Goal: Information Seeking & Learning: Learn about a topic

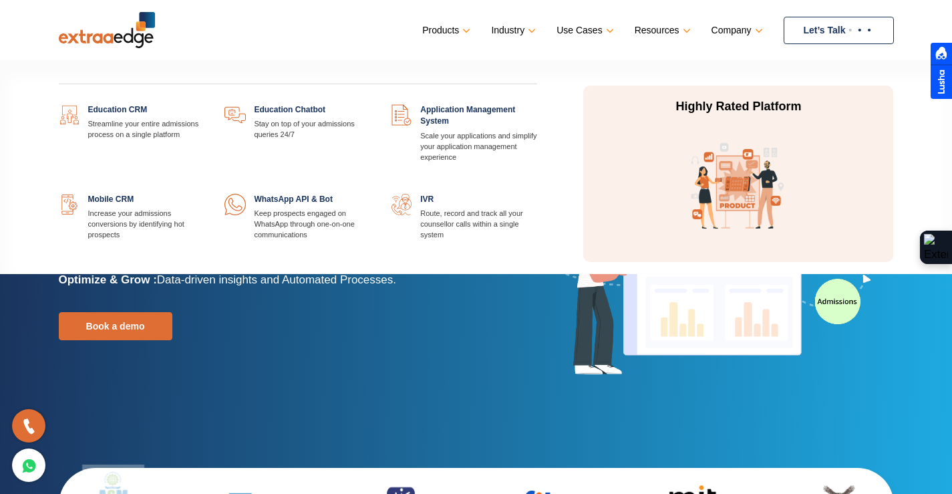
click at [432, 196] on div "Education CRM Streamline your entire admissions process on a single platform Ed…" at bounding box center [298, 187] width 499 height 167
click at [537, 194] on link at bounding box center [537, 194] width 0 height 0
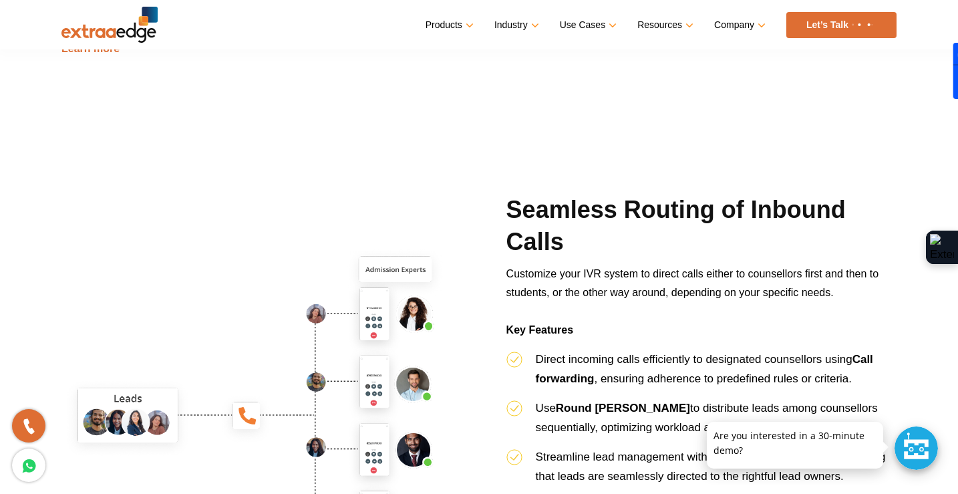
scroll to position [1202, 0]
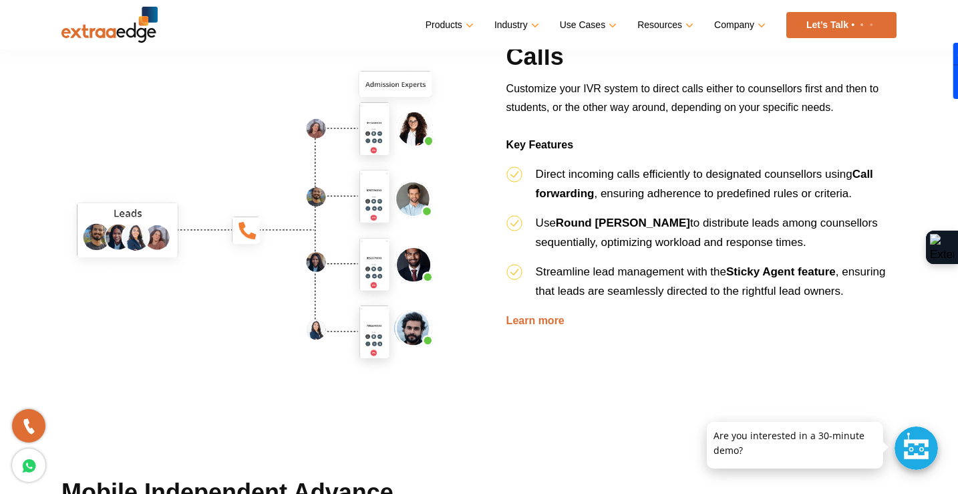
click at [921, 447] on div at bounding box center [916, 447] width 43 height 43
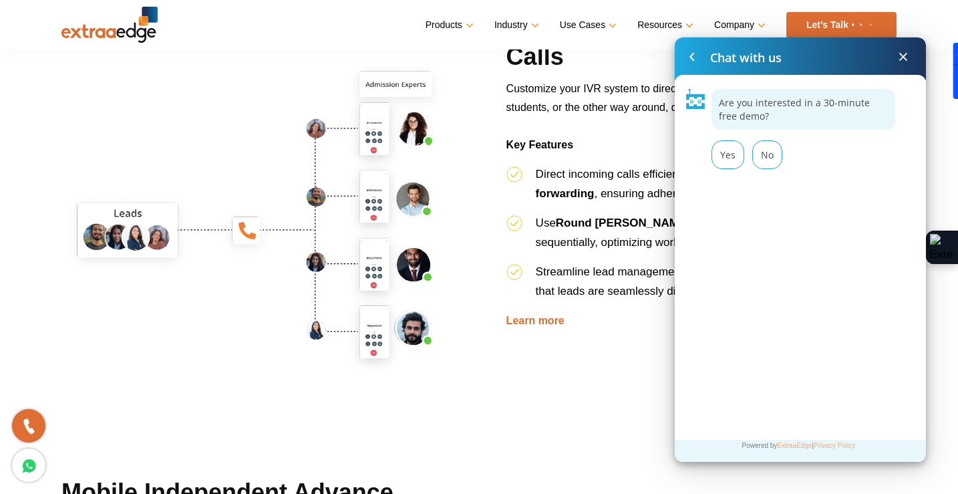
click at [902, 55] on span at bounding box center [903, 57] width 16 height 16
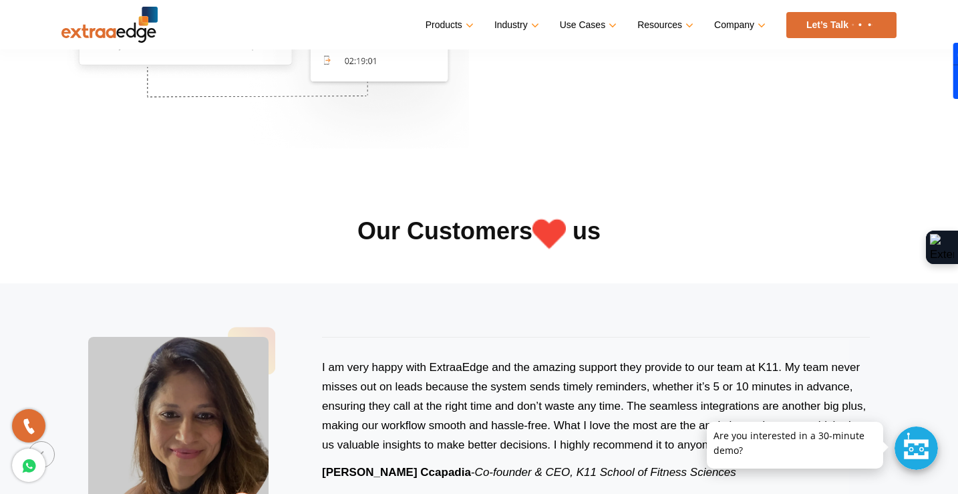
scroll to position [2205, 0]
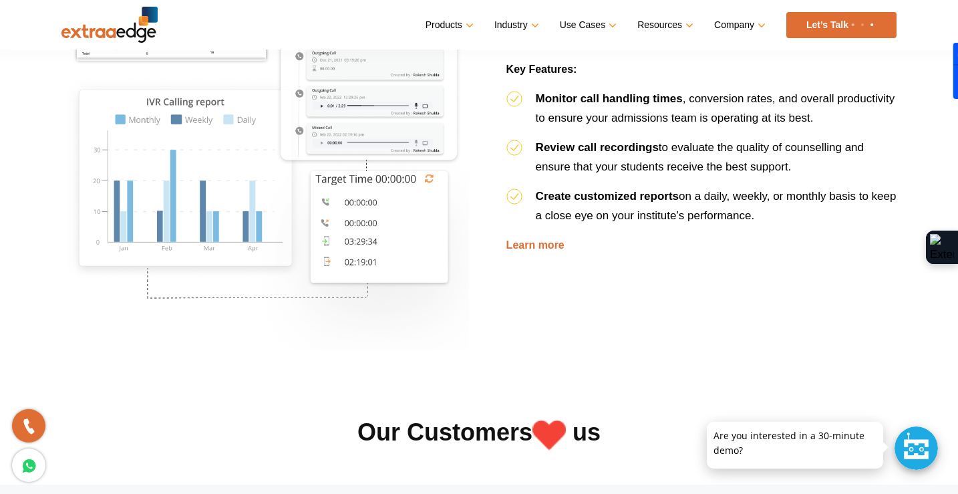
click at [553, 186] on li "Create customized reports on a daily, weekly, or monthly basis to keep a close …" at bounding box center [701, 210] width 390 height 49
drag, startPoint x: 557, startPoint y: 319, endPoint x: 465, endPoint y: 325, distance: 92.3
drag, startPoint x: 465, startPoint y: 325, endPoint x: 858, endPoint y: 242, distance: 401.4
drag, startPoint x: 858, startPoint y: 242, endPoint x: 543, endPoint y: 269, distance: 315.8
click at [564, 285] on div "Reporting and Analytics for In-Depth Insights Harness the power of data to opti…" at bounding box center [701, 146] width 410 height 408
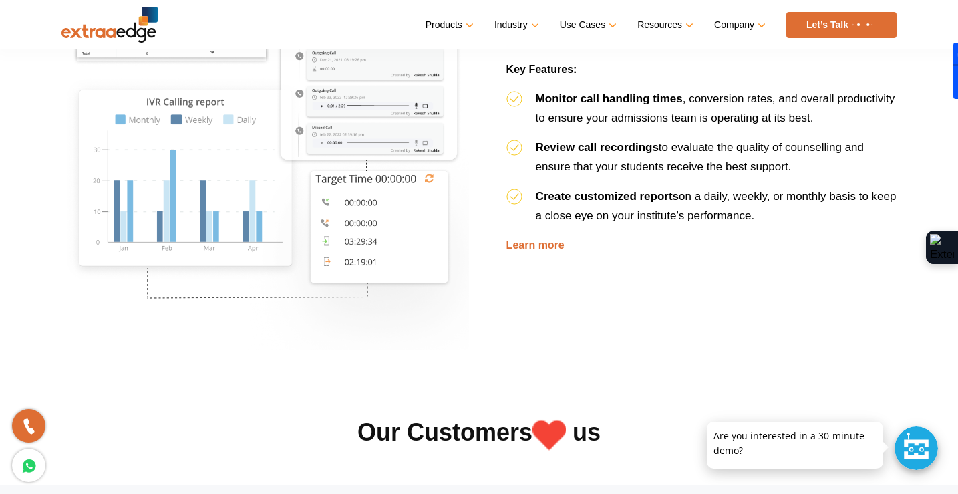
scroll to position [1804, 0]
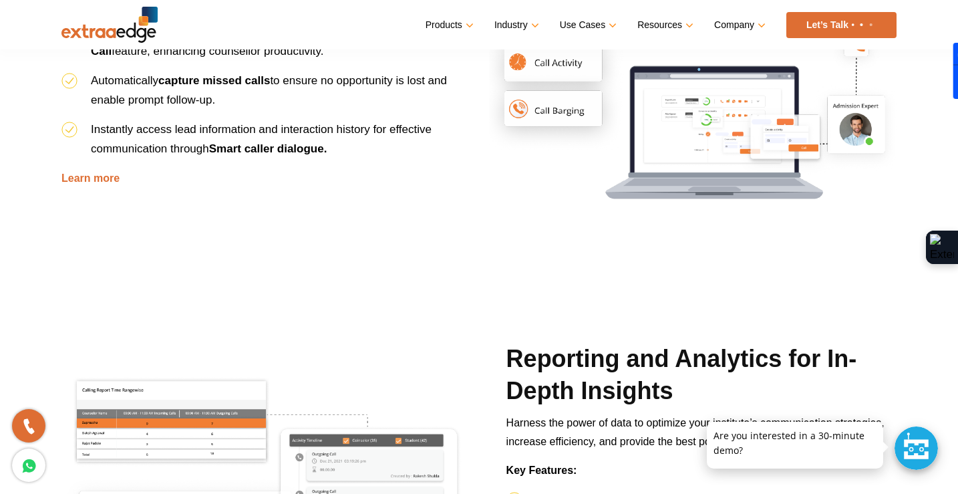
drag, startPoint x: 605, startPoint y: 225, endPoint x: 440, endPoint y: 230, distance: 165.1
drag, startPoint x: 440, startPoint y: 230, endPoint x: 430, endPoint y: 238, distance: 13.8
click at [430, 238] on div "Mobile Independent Advance Features With our softphone calling feature, agents …" at bounding box center [256, 79] width 410 height 408
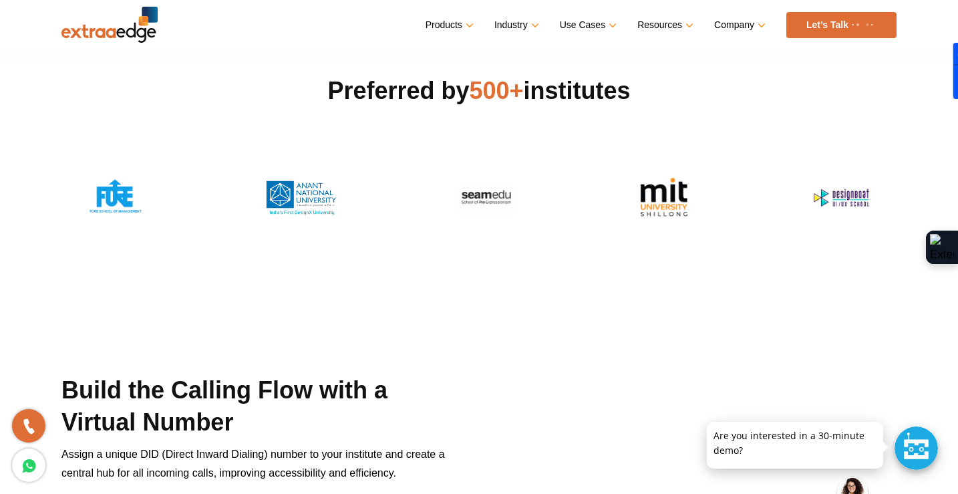
scroll to position [0, 0]
